Goal: Task Accomplishment & Management: Manage account settings

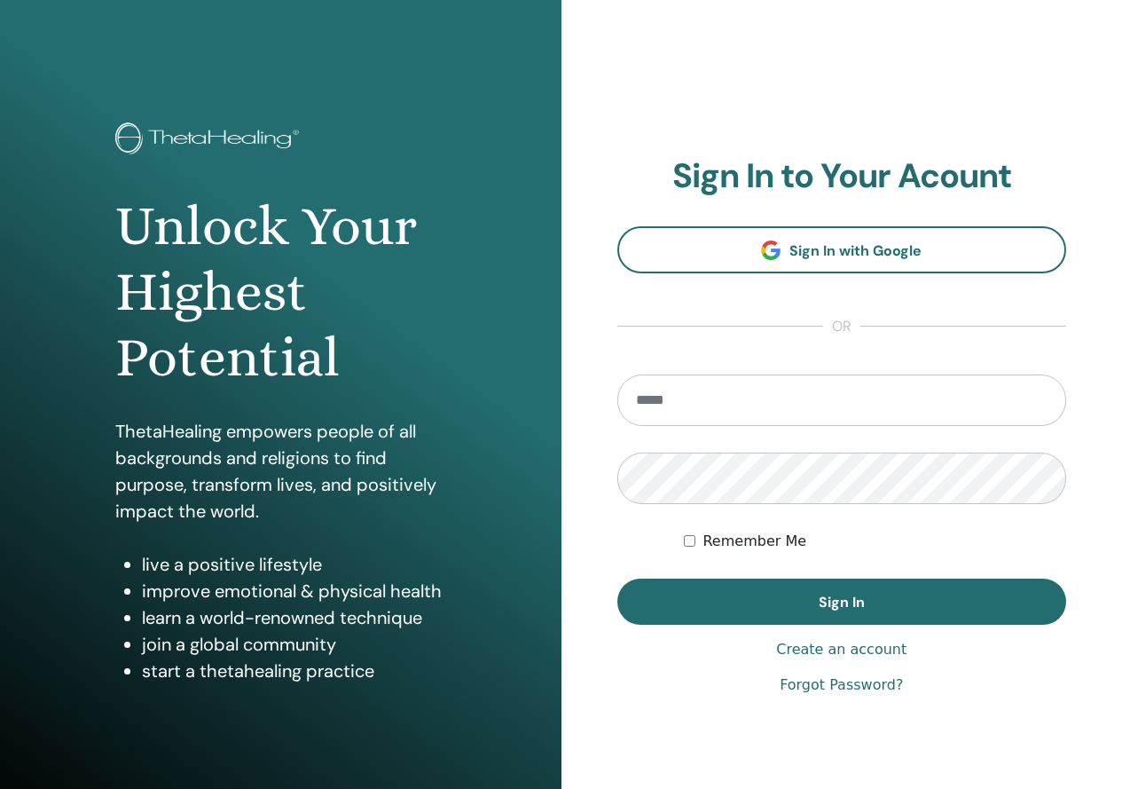
click at [700, 385] on input "email" at bounding box center [843, 399] width 450 height 51
type input "**********"
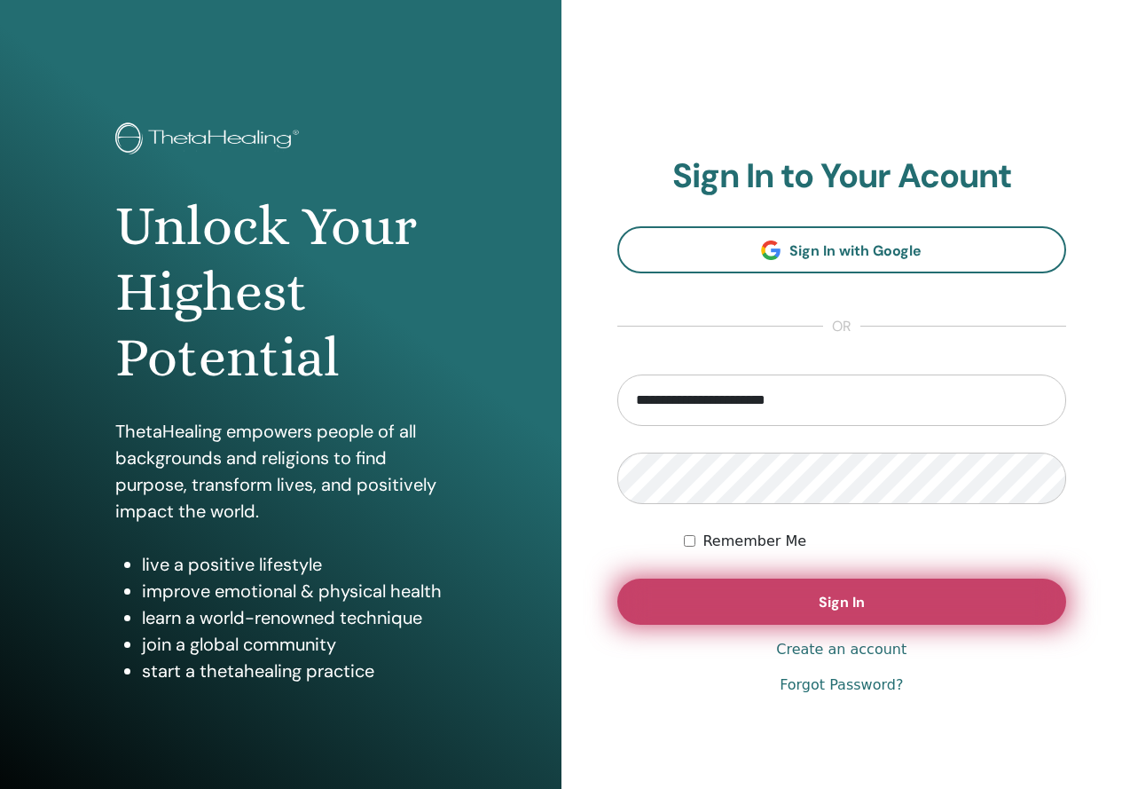
click at [695, 587] on button "Sign In" at bounding box center [843, 602] width 450 height 46
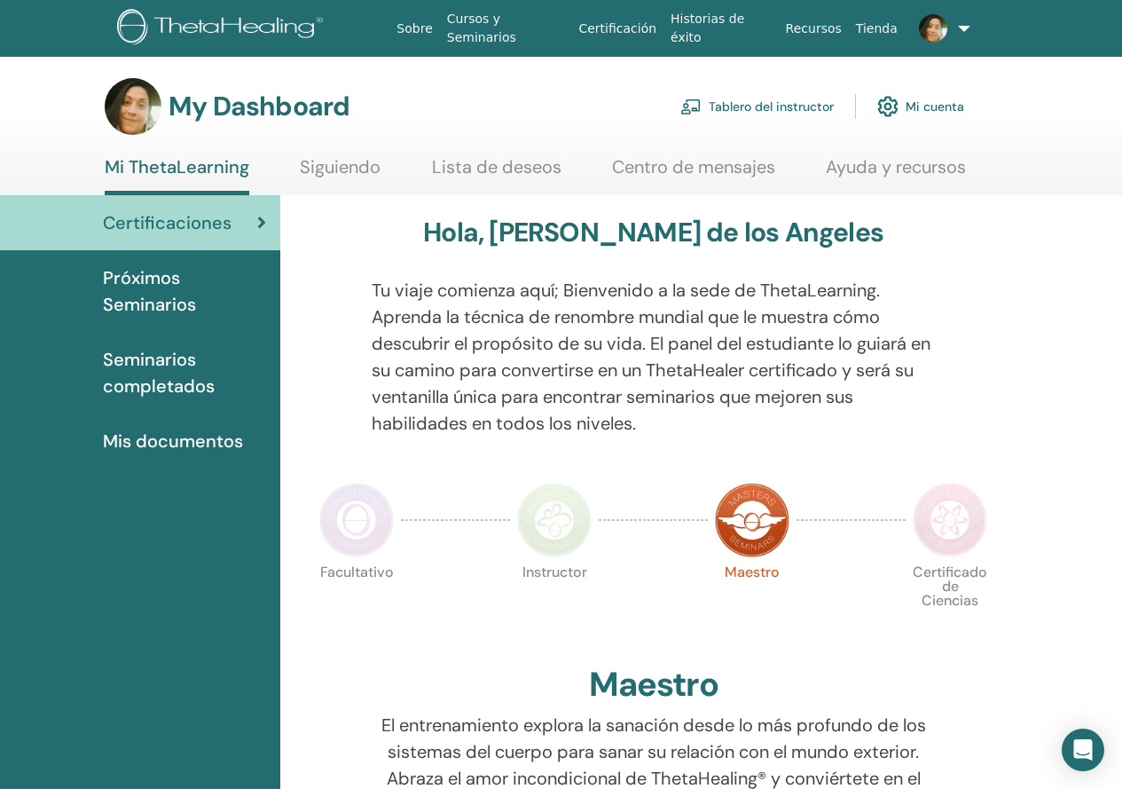
click at [777, 109] on link "Tablero del instructor" at bounding box center [758, 106] width 154 height 39
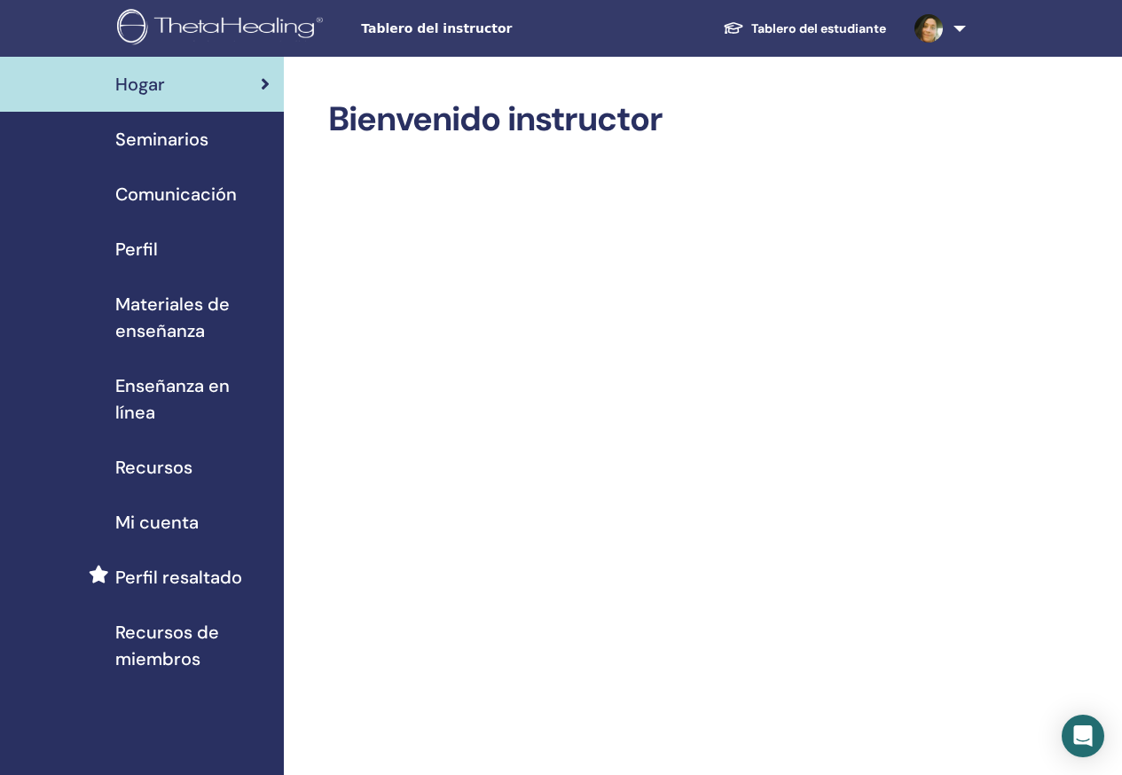
click at [158, 146] on span "Seminarios" at bounding box center [161, 139] width 93 height 27
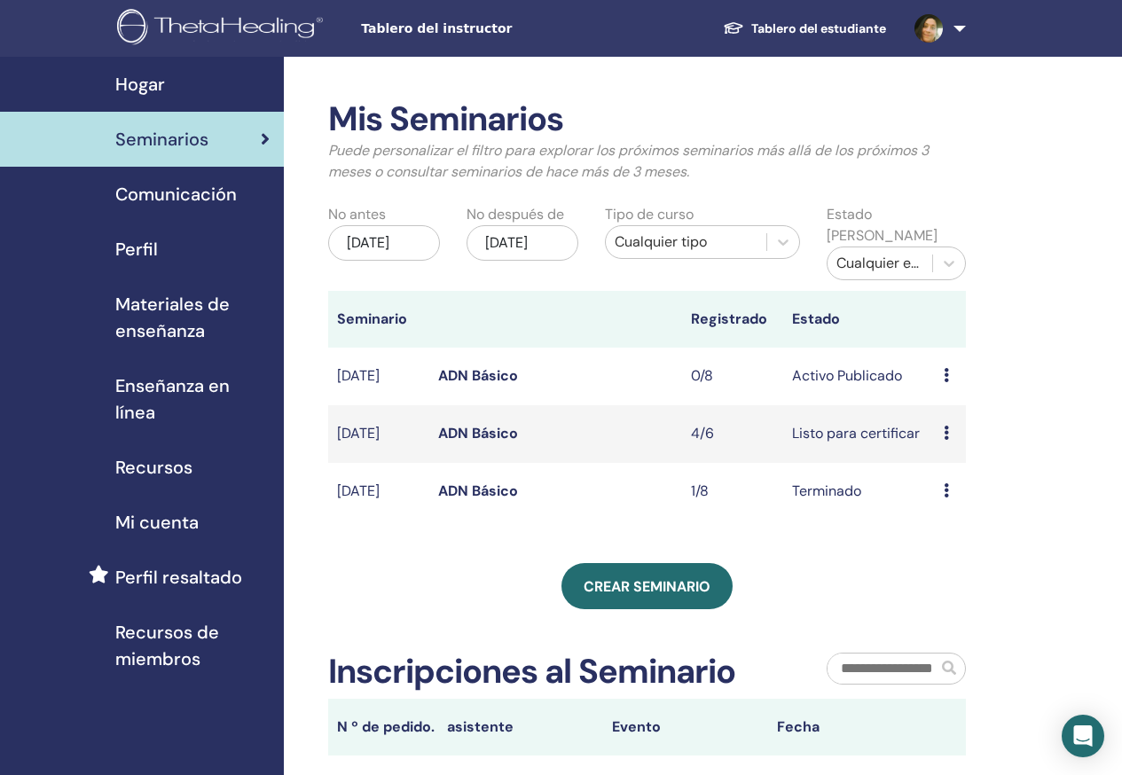
click at [937, 373] on td "Avance Editar asistentes Cancelar" at bounding box center [950, 377] width 30 height 58
click at [949, 381] on div "Avance Editar asistentes Cancelar" at bounding box center [950, 376] width 12 height 21
click at [973, 484] on p "Cancelar" at bounding box center [960, 475] width 67 height 21
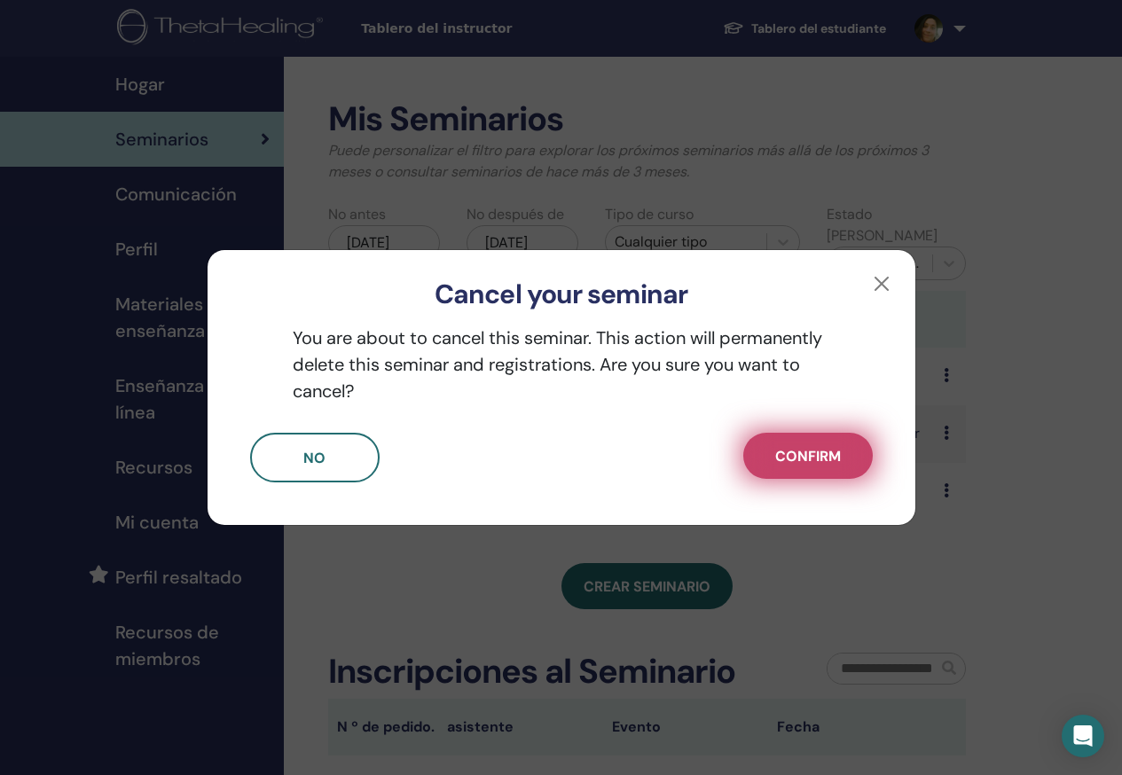
click at [846, 465] on button "Confirm" at bounding box center [809, 456] width 130 height 46
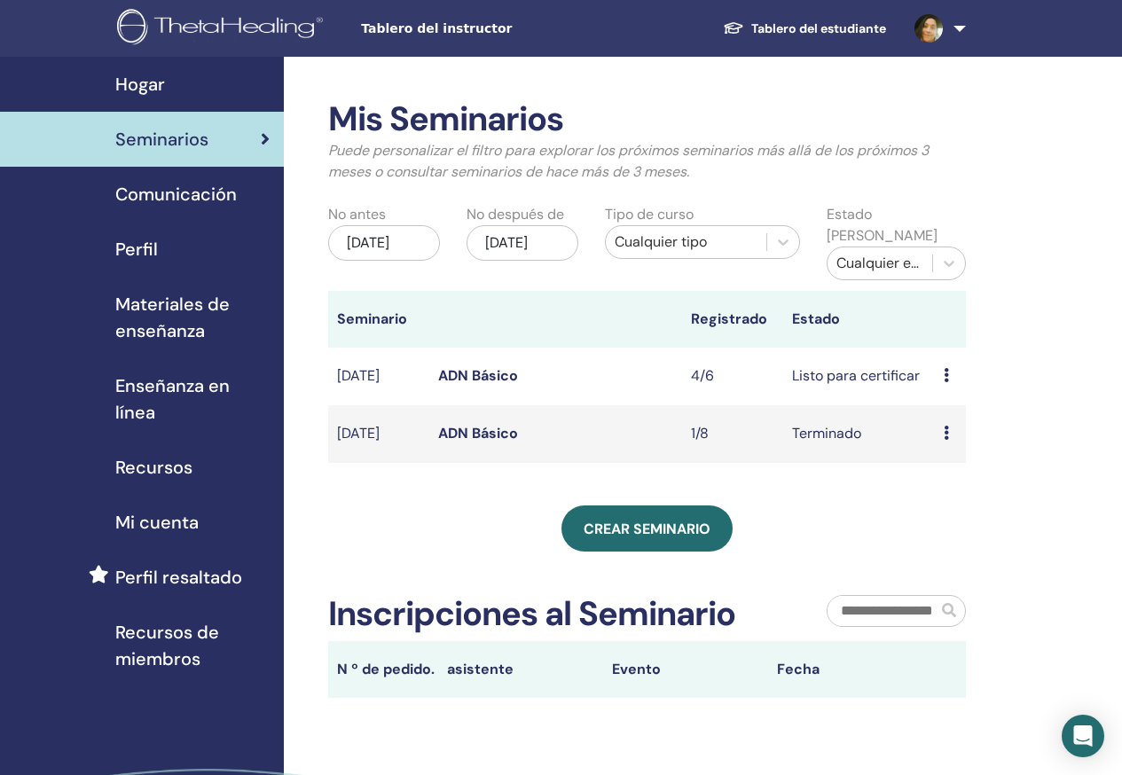
click at [1113, 426] on div "Mis Seminarios Puede personalizar el filtro para explorar los próximos seminari…" at bounding box center [705, 502] width 842 height 890
click at [213, 202] on span "Comunicación" at bounding box center [176, 194] width 122 height 27
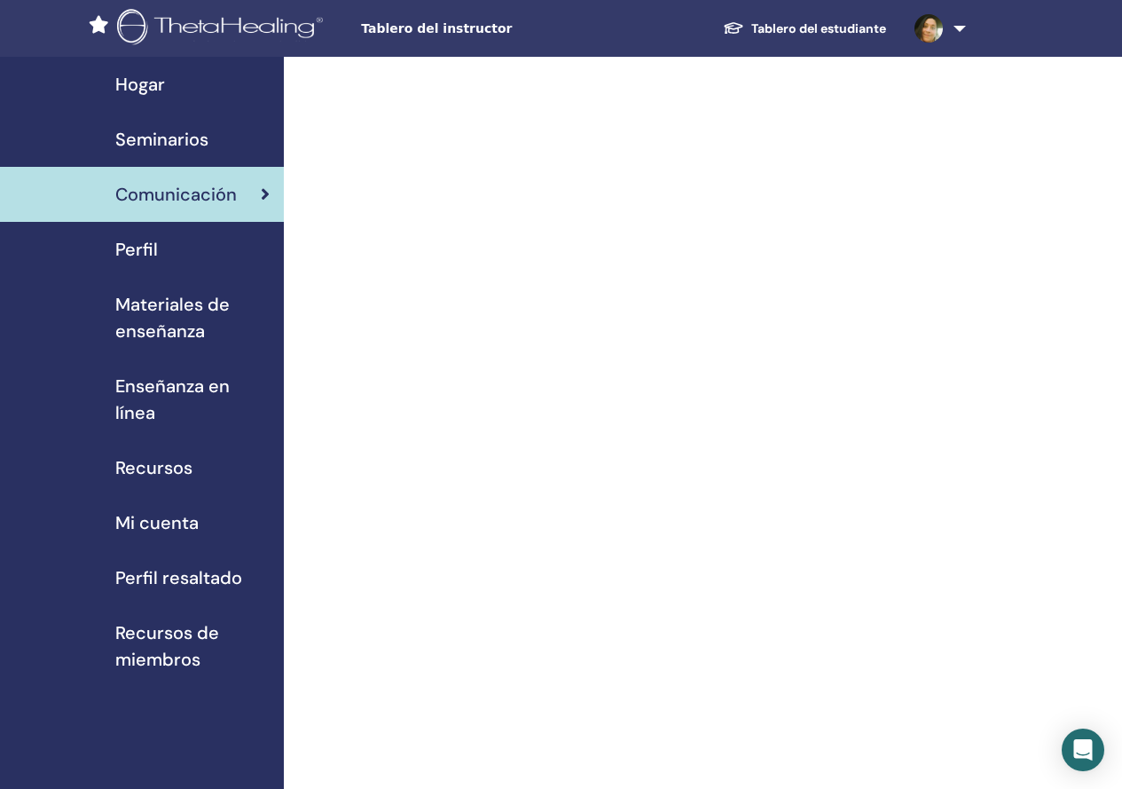
click at [138, 238] on span "Perfil" at bounding box center [136, 249] width 43 height 27
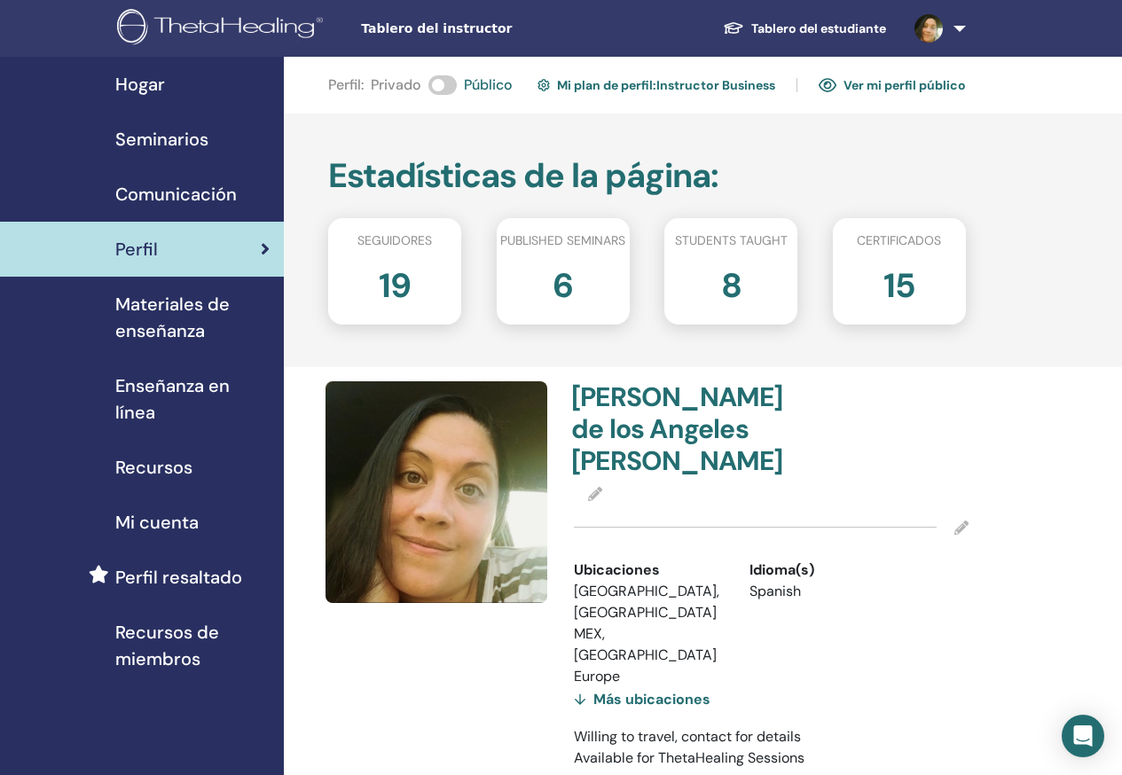
click at [154, 404] on span "Enseñanza en línea" at bounding box center [192, 399] width 154 height 53
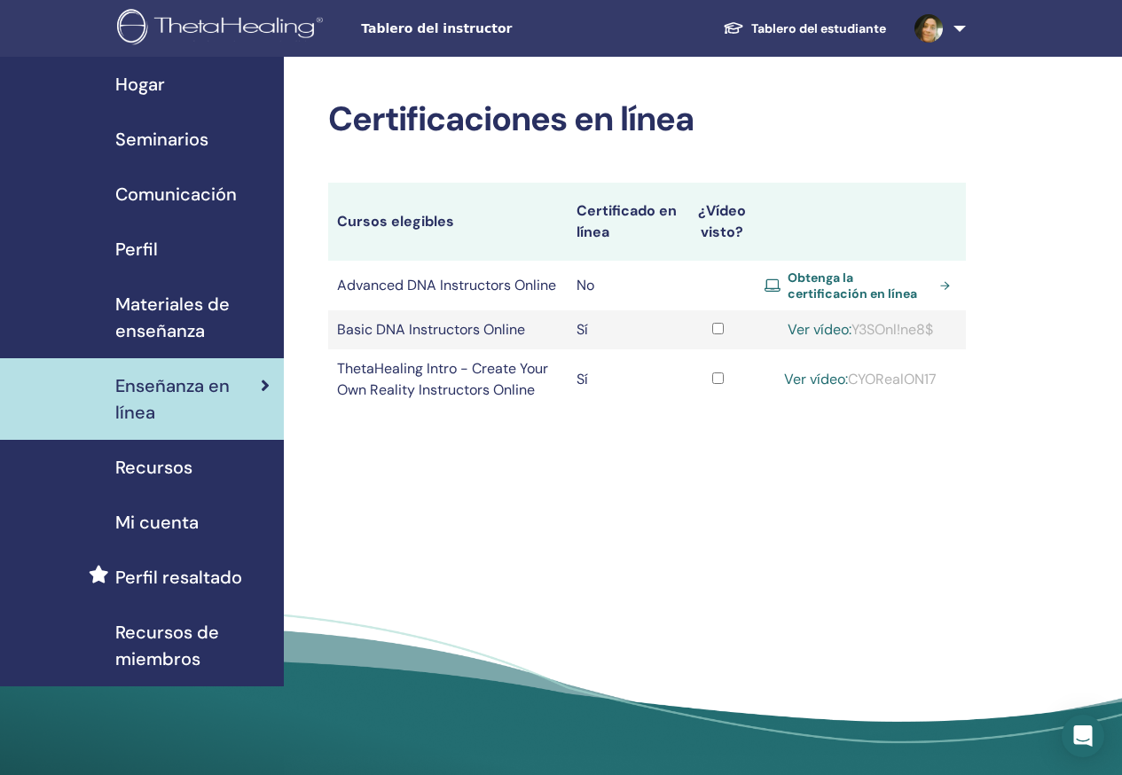
click at [159, 474] on span "Recursos" at bounding box center [153, 467] width 77 height 27
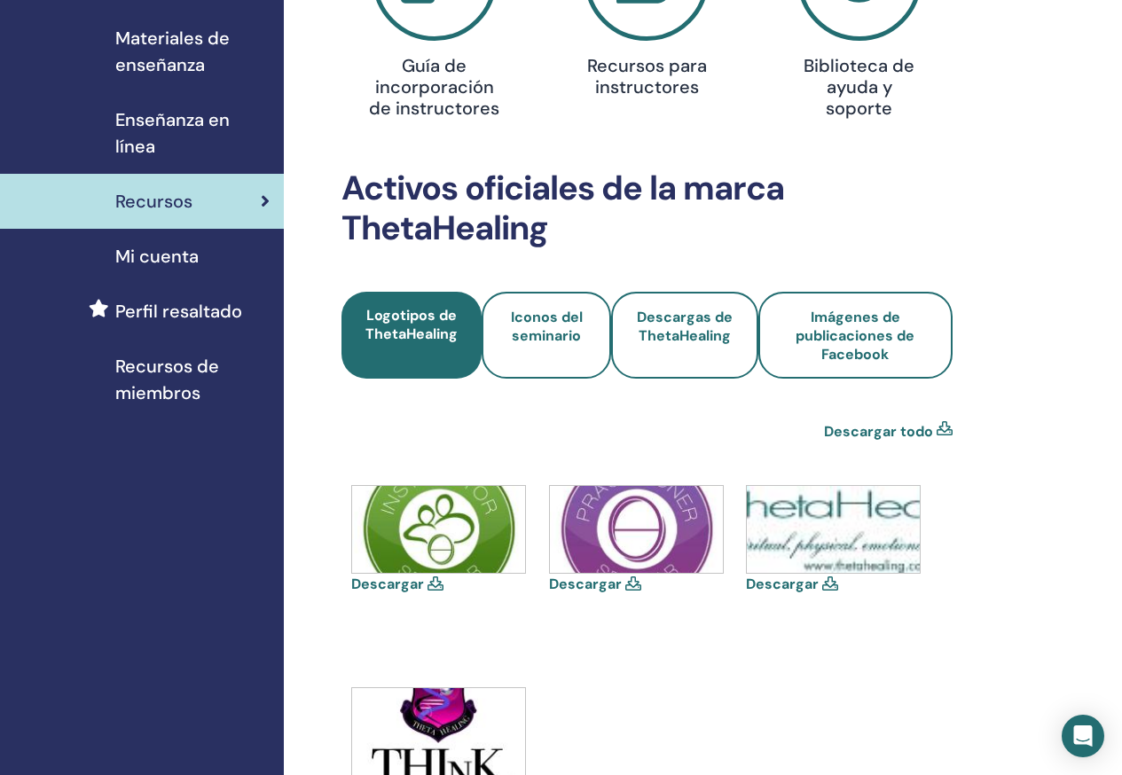
scroll to position [355, 0]
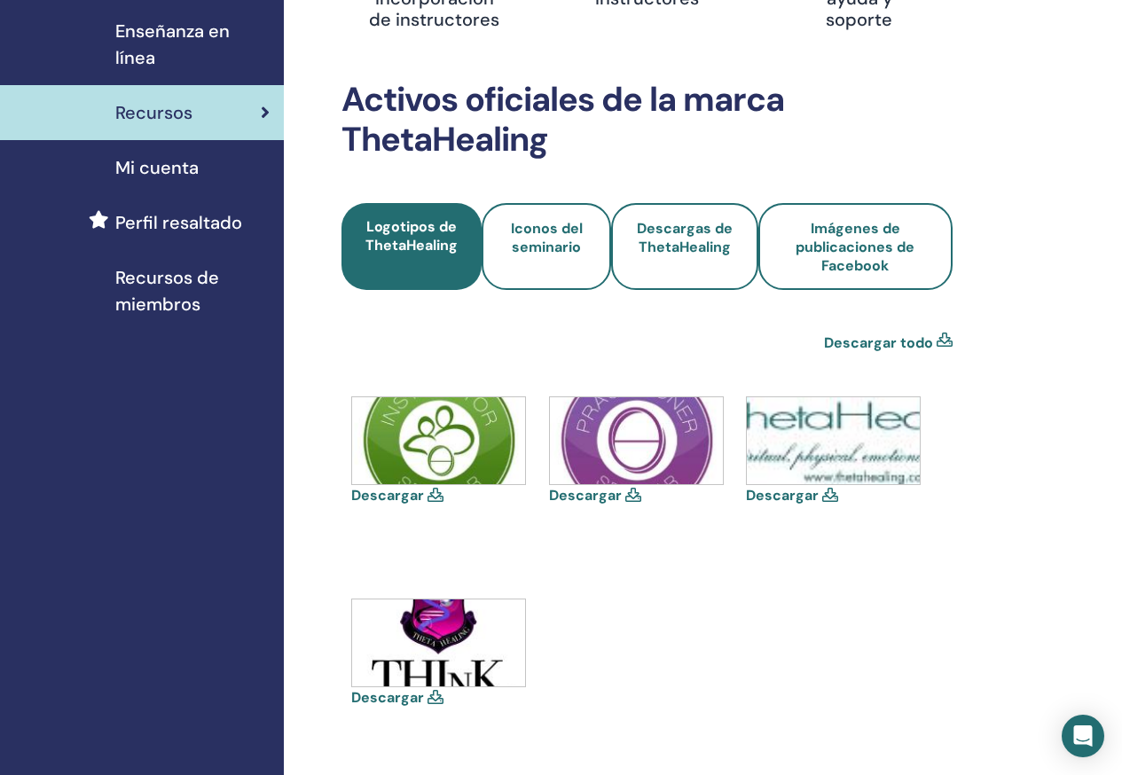
click at [167, 181] on link "Mi cuenta" at bounding box center [142, 167] width 284 height 55
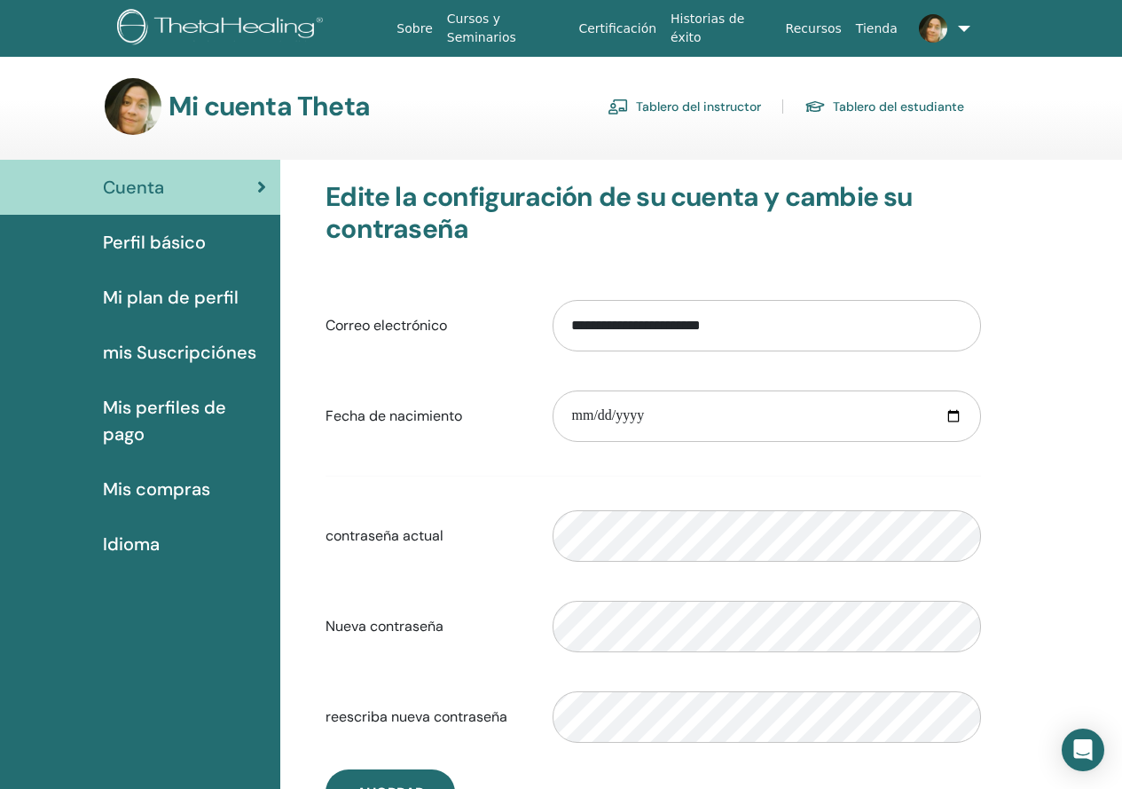
click at [699, 92] on link "Tablero del instructor" at bounding box center [685, 106] width 154 height 28
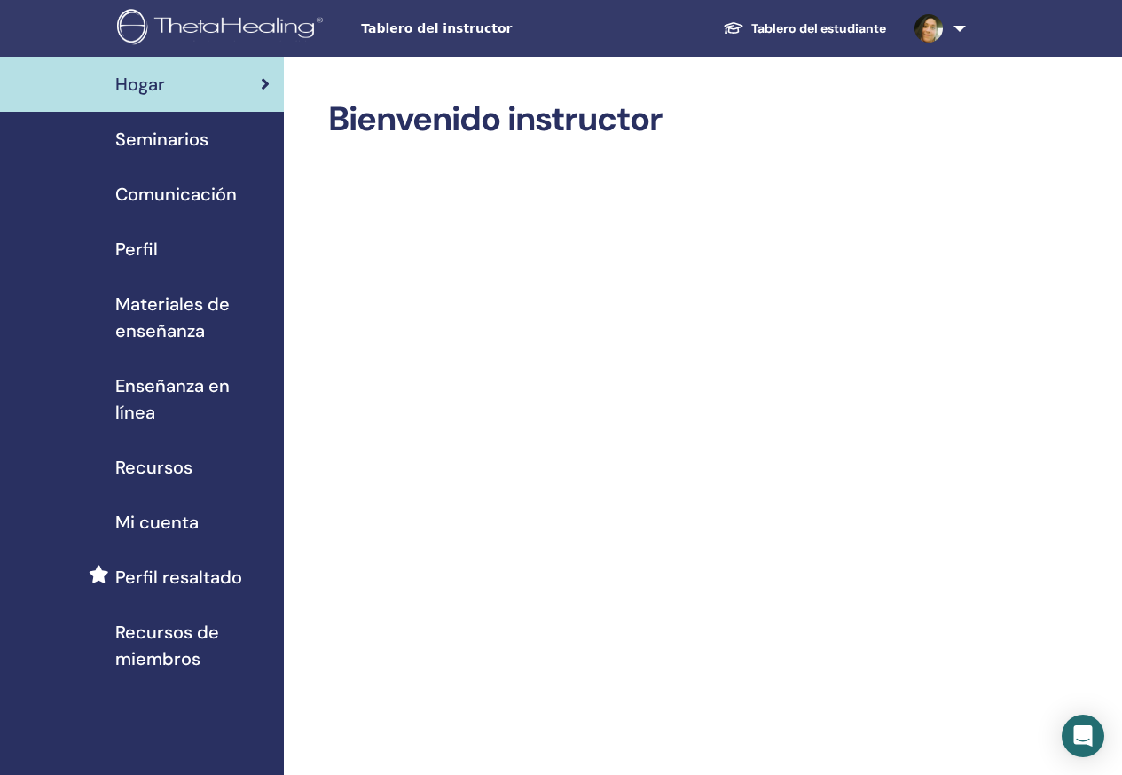
click at [150, 127] on span "Seminarios" at bounding box center [161, 139] width 93 height 27
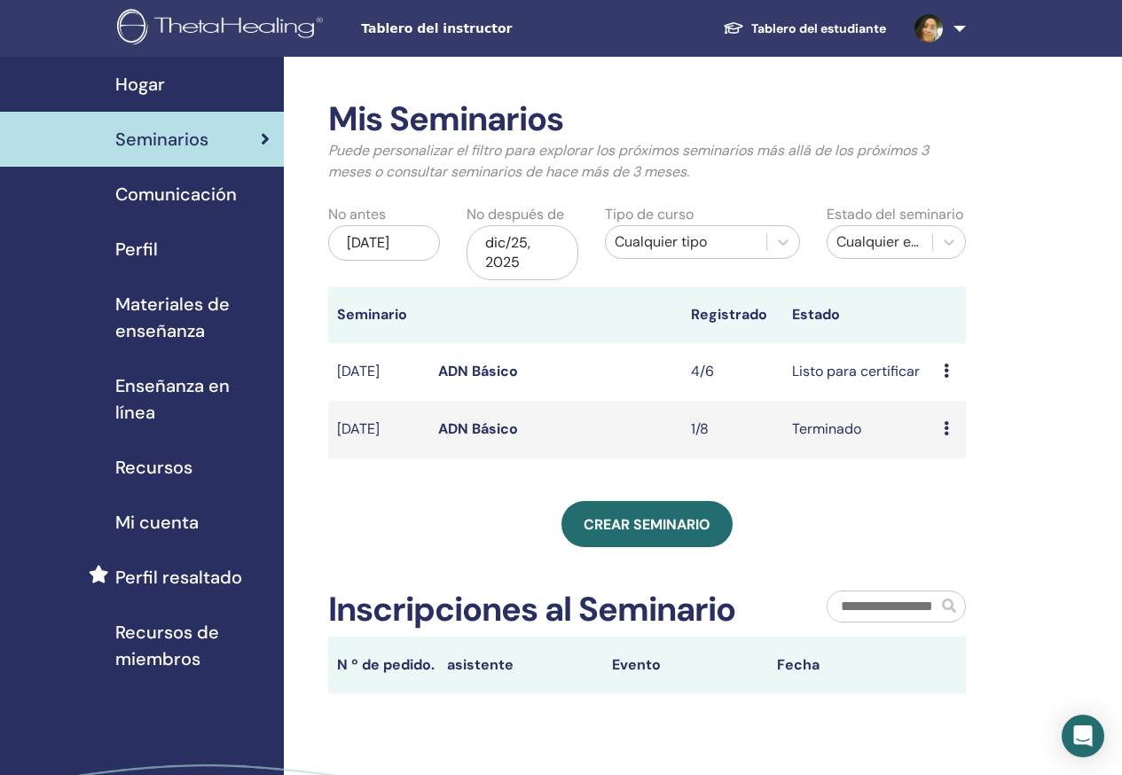
click at [958, 33] on link at bounding box center [937, 28] width 73 height 57
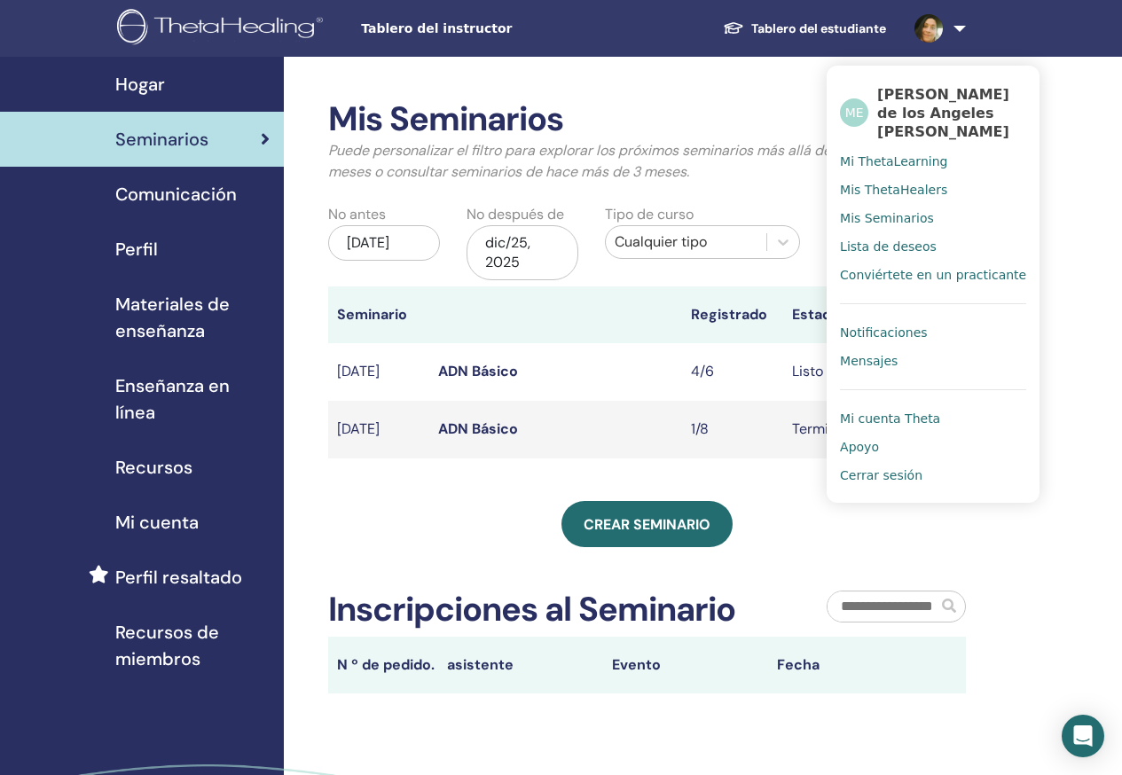
click at [860, 474] on span "Cerrar sesión" at bounding box center [881, 476] width 83 height 16
